Goal: Complete application form

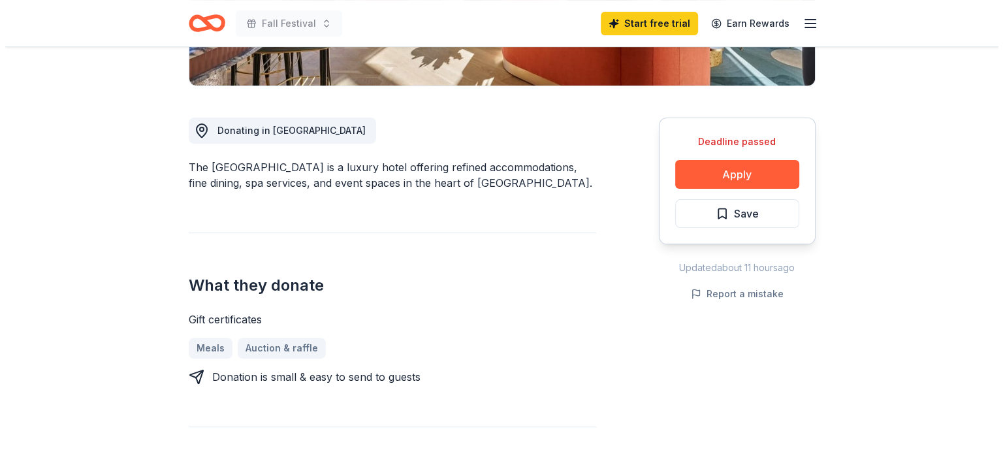
scroll to position [314, 0]
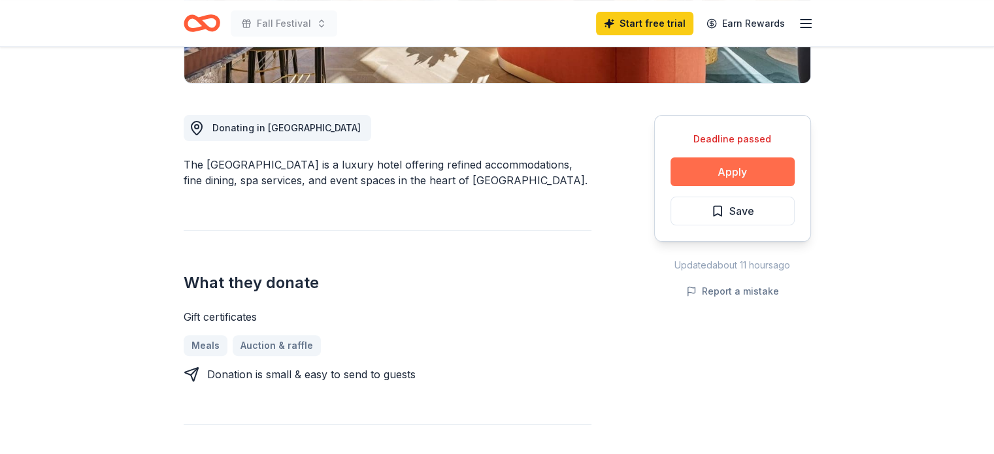
click at [720, 167] on button "Apply" at bounding box center [732, 171] width 124 height 29
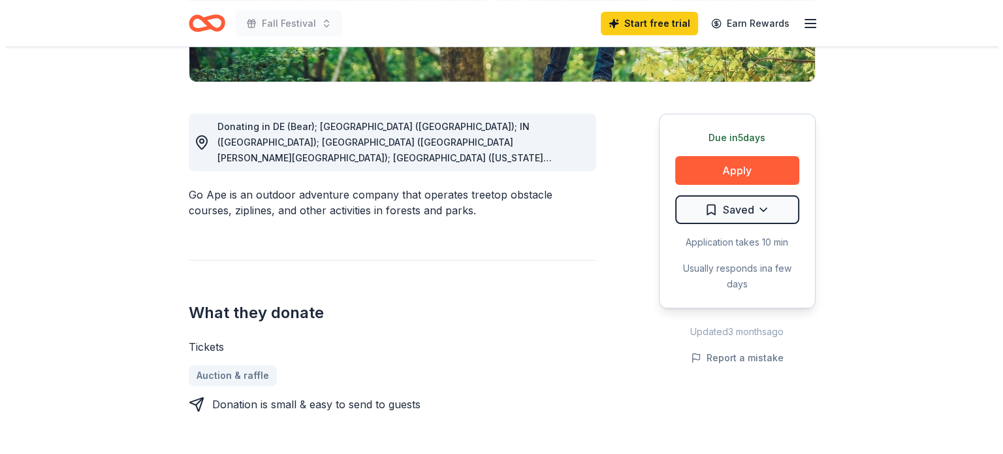
scroll to position [314, 0]
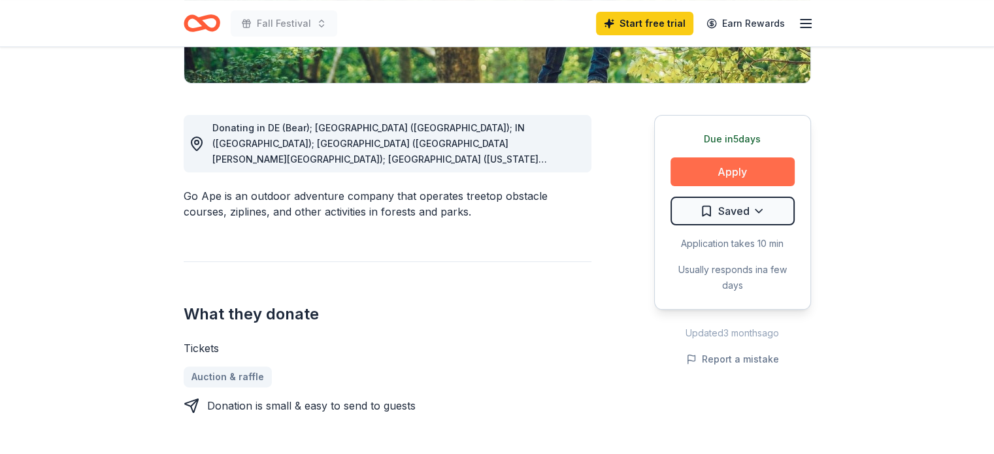
click at [724, 172] on button "Apply" at bounding box center [732, 171] width 124 height 29
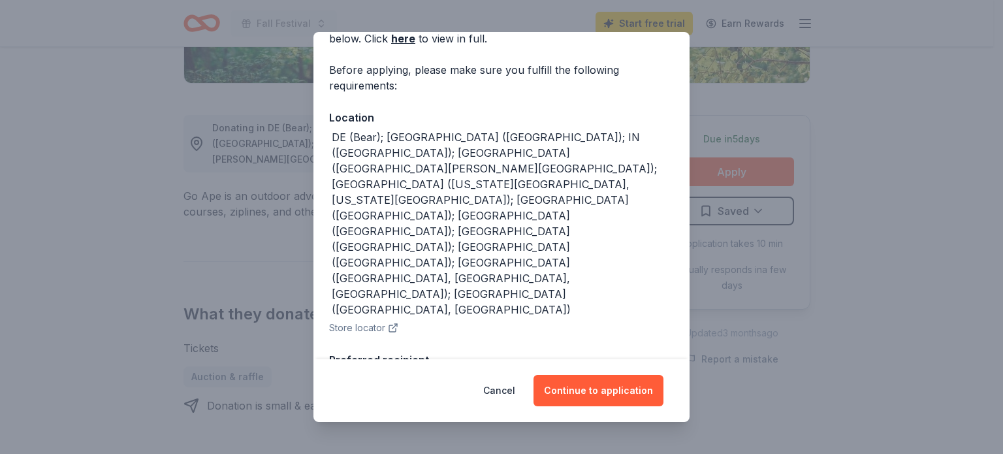
scroll to position [185, 0]
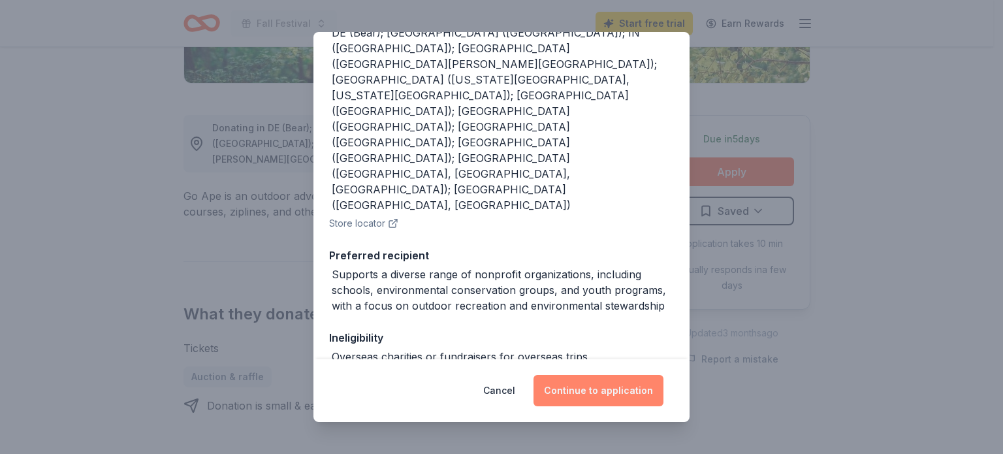
click at [601, 383] on button "Continue to application" at bounding box center [599, 390] width 130 height 31
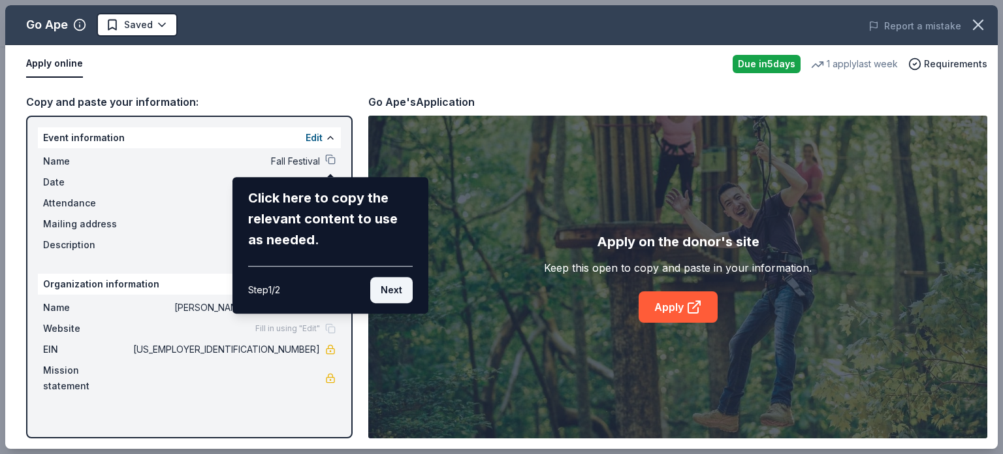
click at [391, 289] on button "Next" at bounding box center [391, 290] width 42 height 26
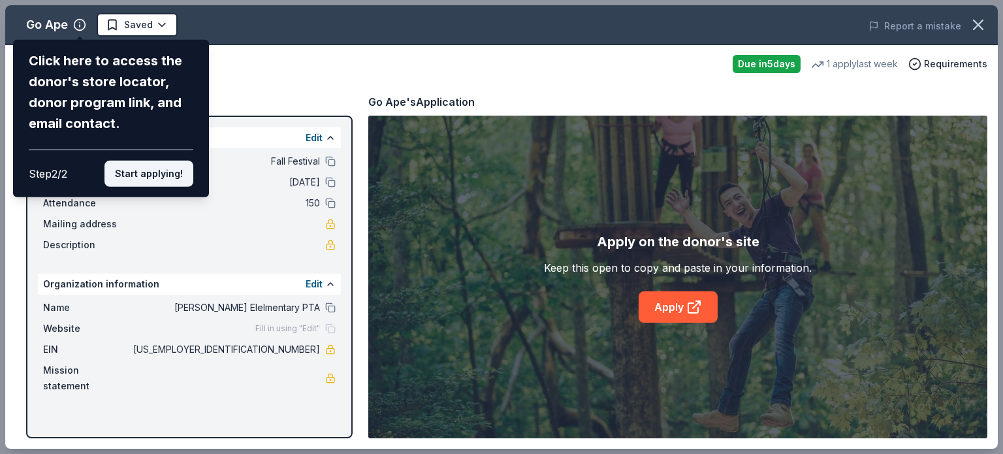
click at [148, 182] on button "Start applying!" at bounding box center [149, 174] width 89 height 26
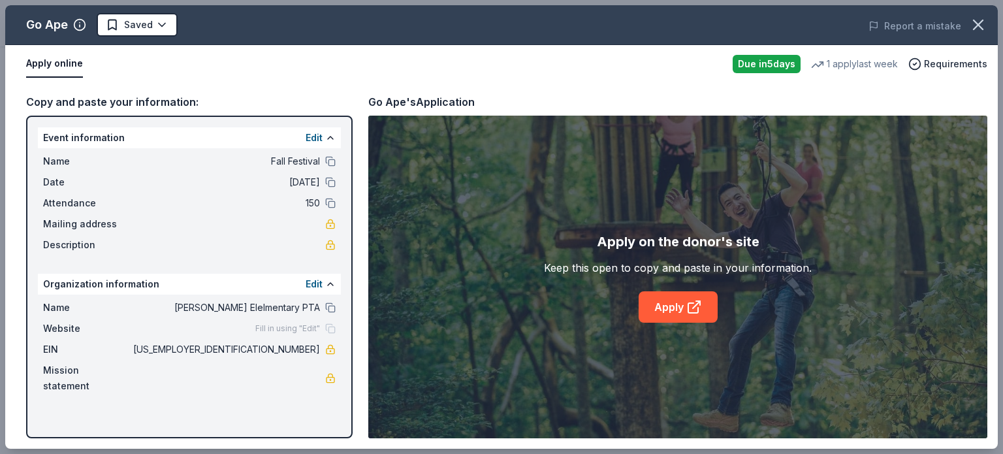
click at [69, 63] on button "Apply online" at bounding box center [54, 63] width 57 height 27
click at [670, 304] on link "Apply" at bounding box center [678, 306] width 79 height 31
click at [683, 306] on link "Apply" at bounding box center [678, 306] width 79 height 31
drag, startPoint x: 272, startPoint y: 349, endPoint x: 316, endPoint y: 350, distance: 44.4
click at [316, 350] on span "[US_EMPLOYER_IDENTIFICATION_NUMBER]" at bounding box center [225, 350] width 189 height 16
